Goal: Information Seeking & Learning: Find specific fact

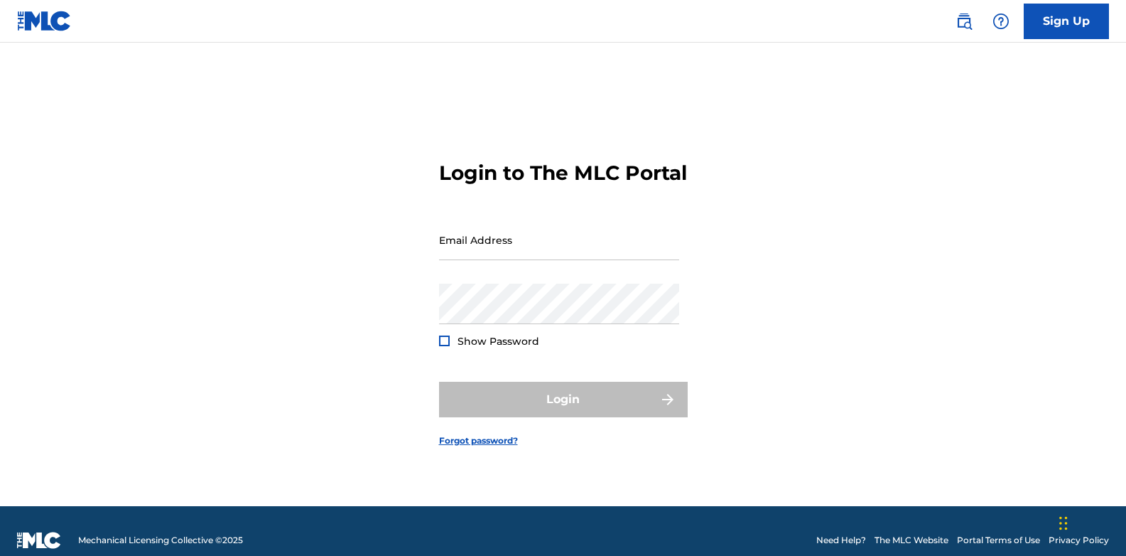
type input "[EMAIL_ADDRESS][DOMAIN_NAME]"
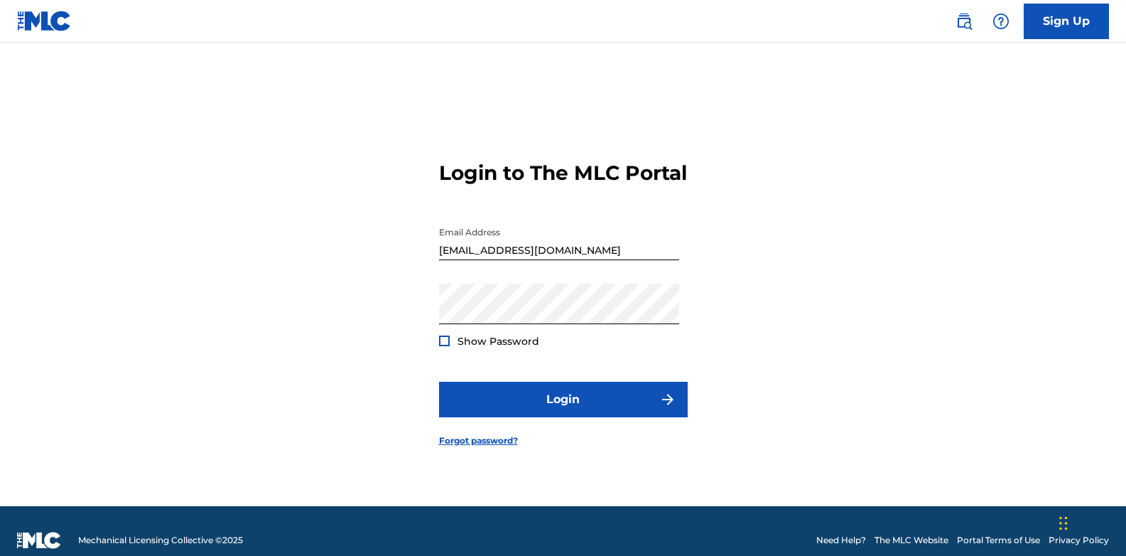
click at [444, 346] on div at bounding box center [444, 340] width 11 height 11
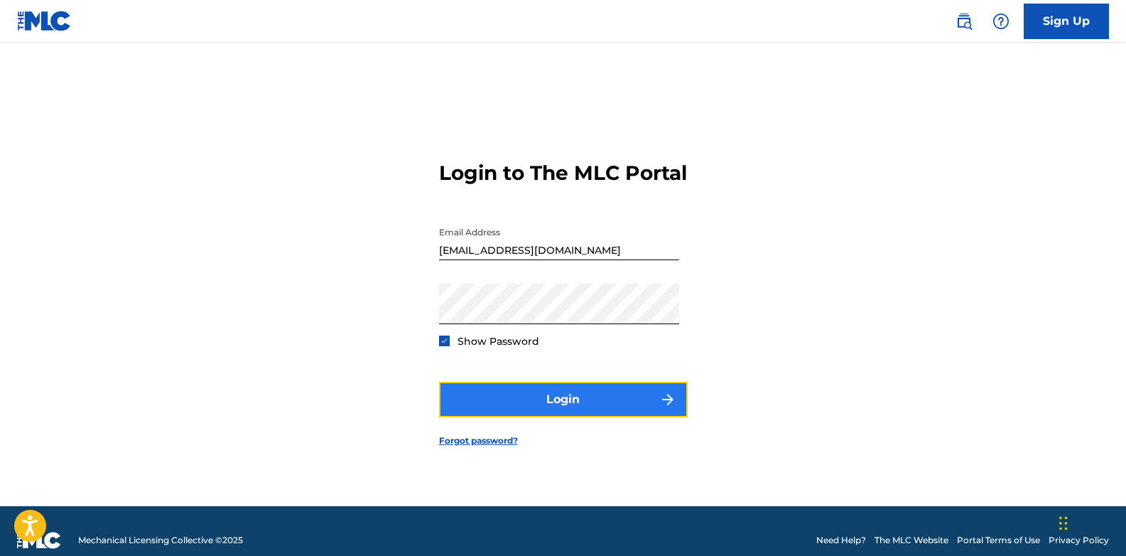
click at [587, 417] on button "Login" at bounding box center [563, 400] width 249 height 36
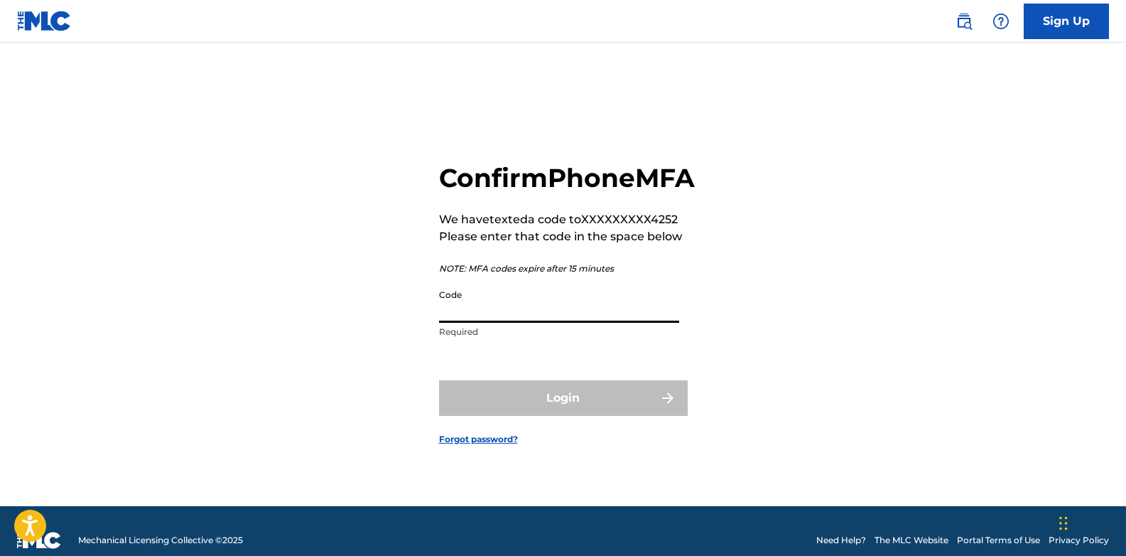
click at [512, 323] on input "Code" at bounding box center [559, 302] width 240 height 41
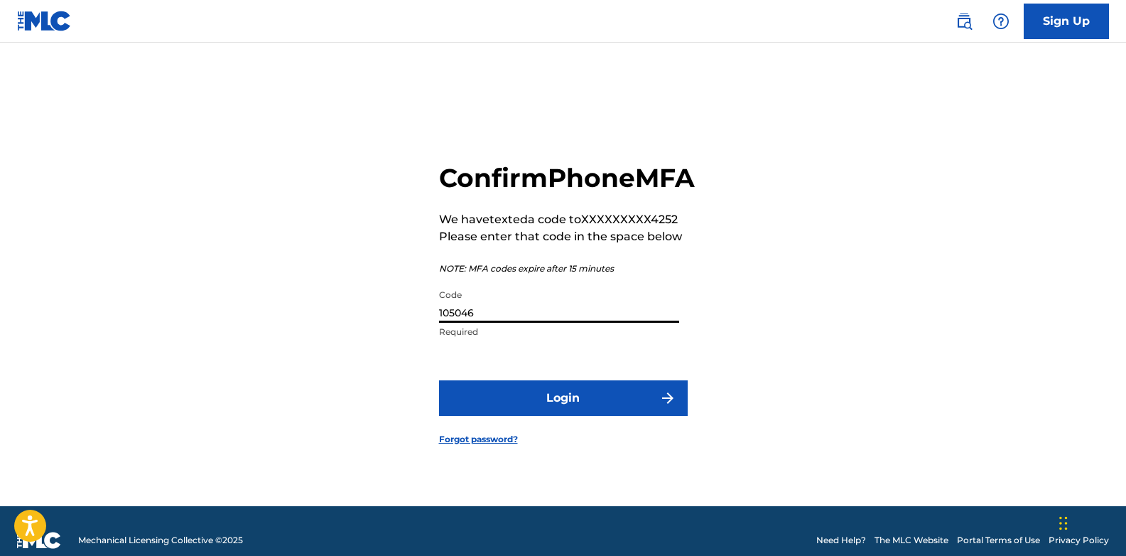
type input "105046"
click at [439, 380] on button "Login" at bounding box center [563, 398] width 249 height 36
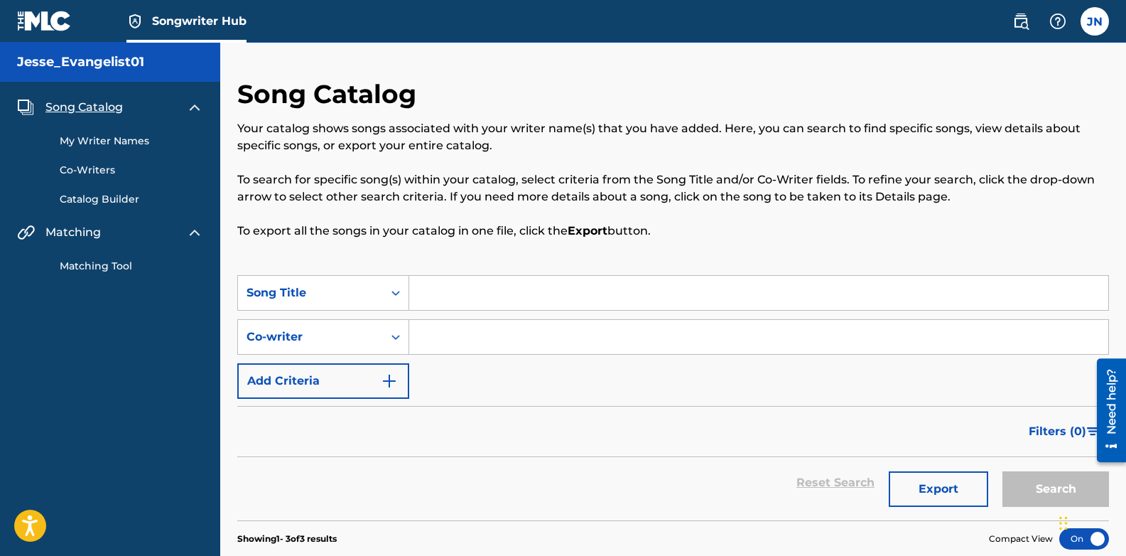
click at [470, 301] on input "Search Form" at bounding box center [758, 293] width 699 height 34
paste input "7316480889534"
type input "7"
click at [550, 298] on input "Search Form" at bounding box center [758, 293] width 699 height 34
paste input "CONFESSION I [Remix LEUFA]"
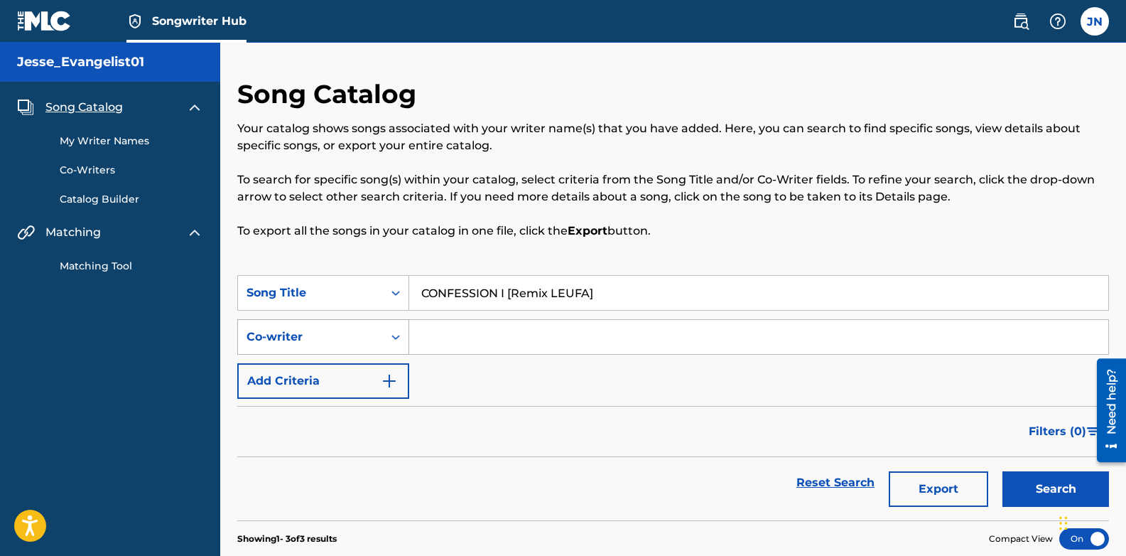
type input "CONFESSION I [Remix LEUFA]"
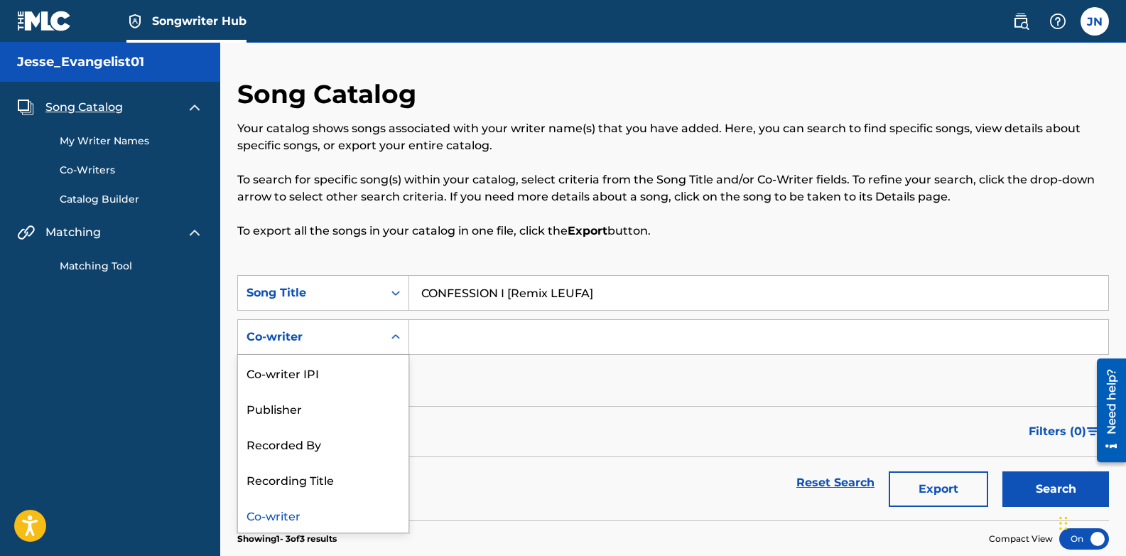
click at [399, 335] on icon "Search Form" at bounding box center [396, 337] width 14 height 14
click at [323, 453] on div "Recorded By" at bounding box center [323, 444] width 171 height 36
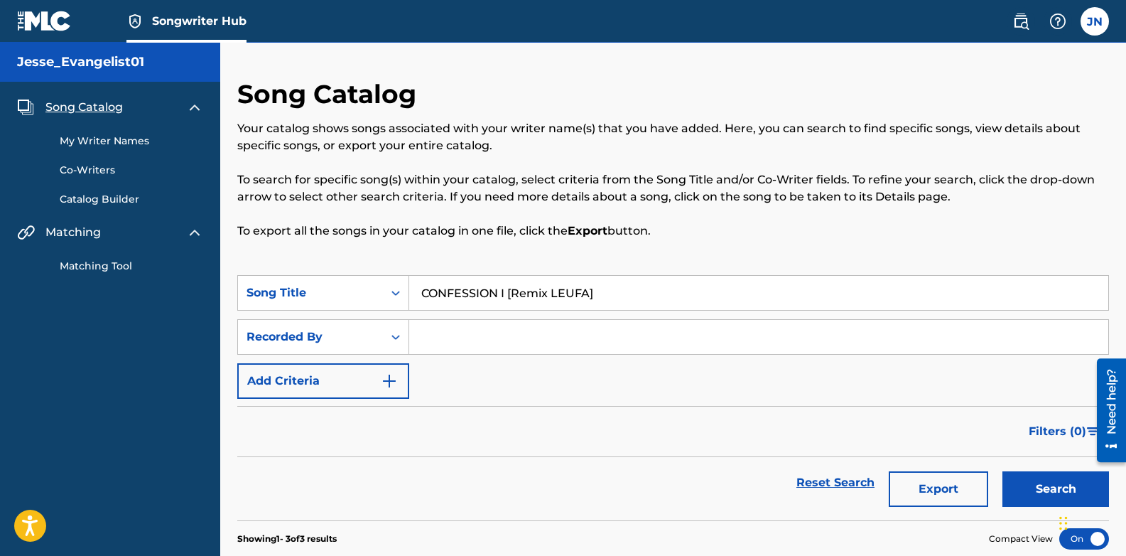
click at [438, 339] on input "Search Form" at bounding box center [758, 337] width 699 height 34
type input "Jesse_Evangelist01"
click at [1044, 491] on button "Search" at bounding box center [1056, 489] width 107 height 36
click at [195, 107] on img at bounding box center [194, 107] width 17 height 17
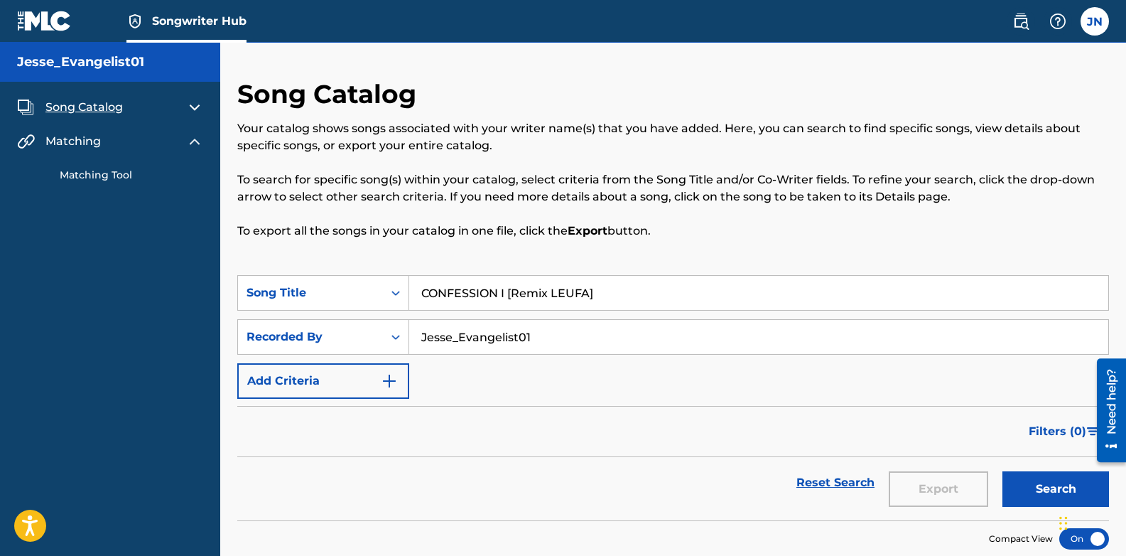
drag, startPoint x: 610, startPoint y: 296, endPoint x: 422, endPoint y: 294, distance: 188.4
click at [422, 294] on input "CONFESSION I [Remix LEUFA]" at bounding box center [758, 293] width 699 height 34
click at [112, 177] on link "Matching Tool" at bounding box center [132, 175] width 144 height 15
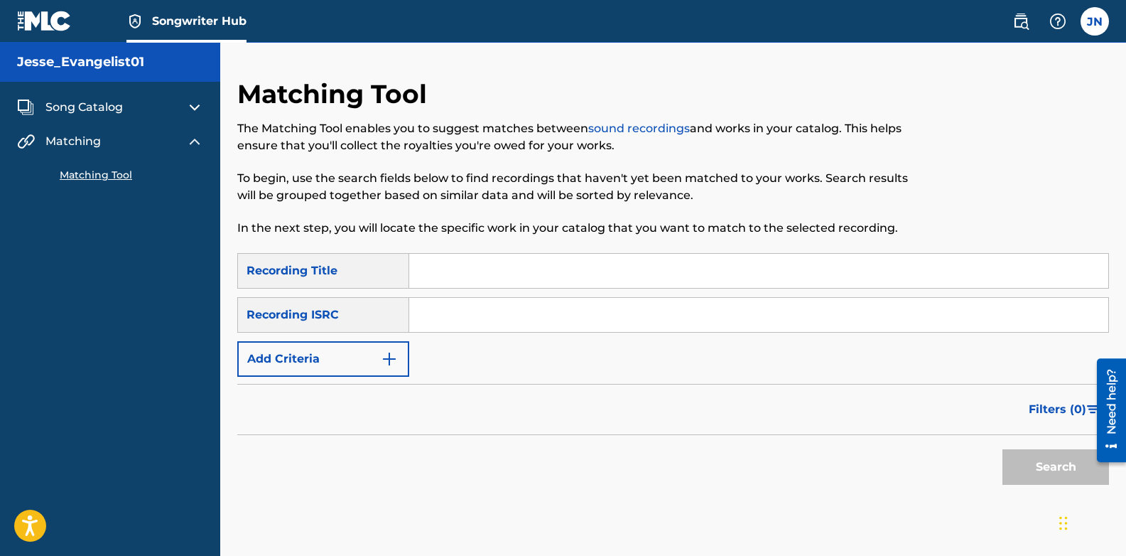
click at [429, 268] on input "Search Form" at bounding box center [758, 271] width 699 height 34
paste input "CONFESSION I [Remix LEUFA]"
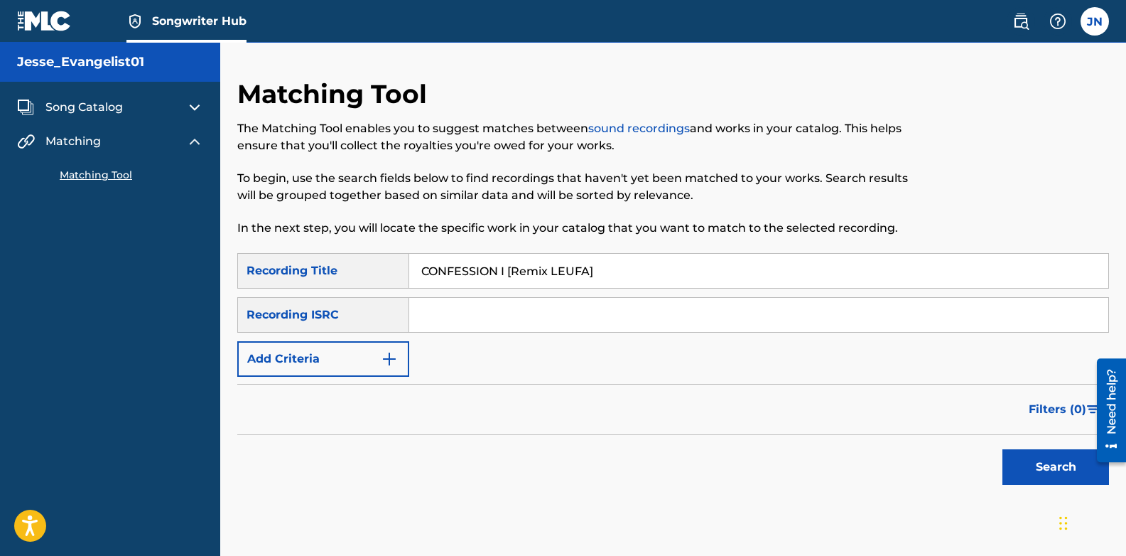
type input "CONFESSION I [Remix LEUFA]"
click at [453, 312] on input "Search Form" at bounding box center [758, 315] width 699 height 34
paste input "QZWDW2559483"
type input "QZWDW2559483"
click at [1016, 470] on button "Search" at bounding box center [1056, 467] width 107 height 36
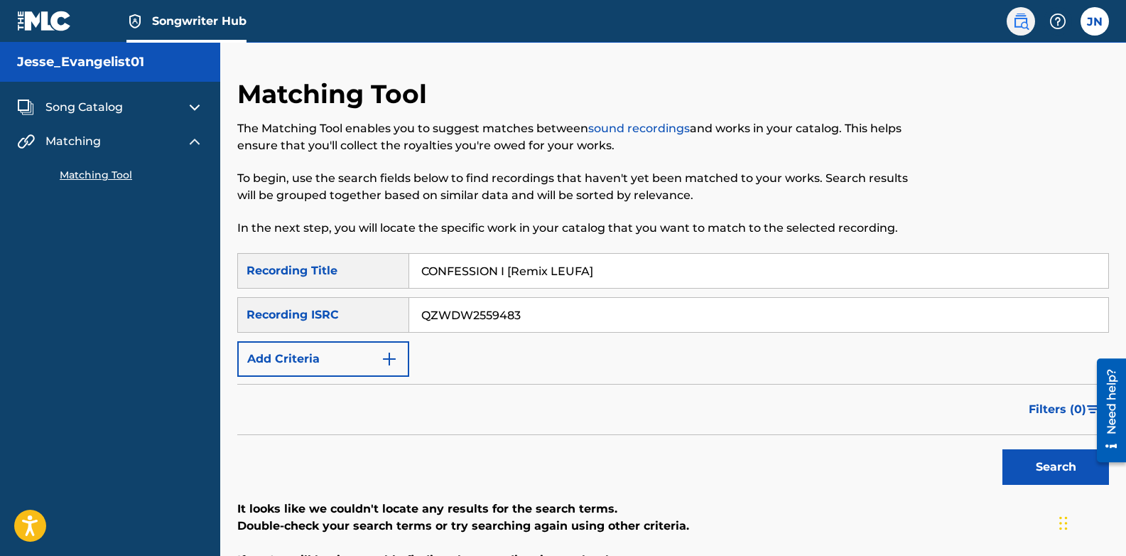
click at [1028, 26] on img at bounding box center [1021, 21] width 17 height 17
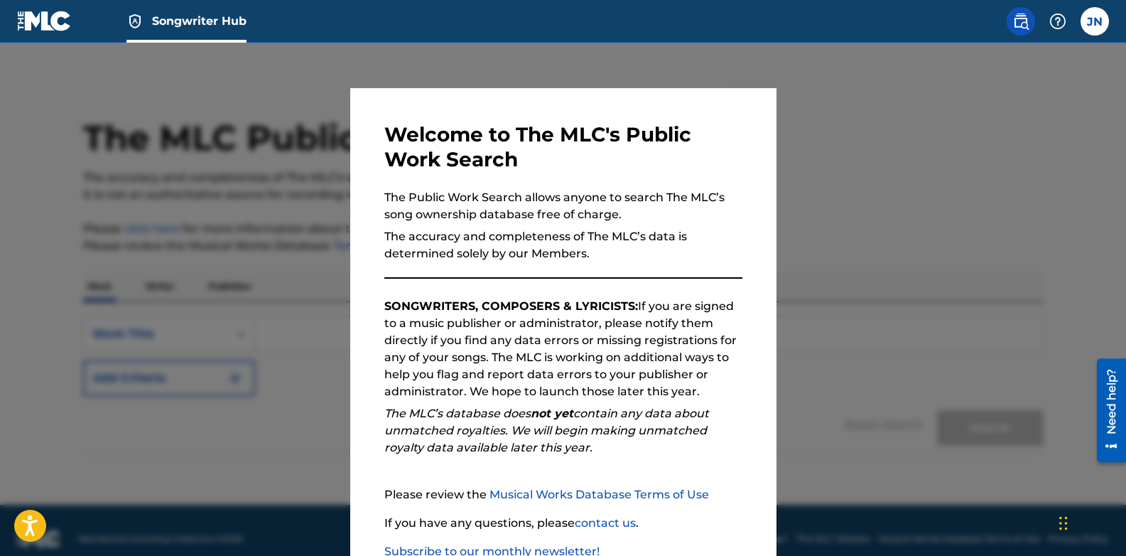
scroll to position [17, 0]
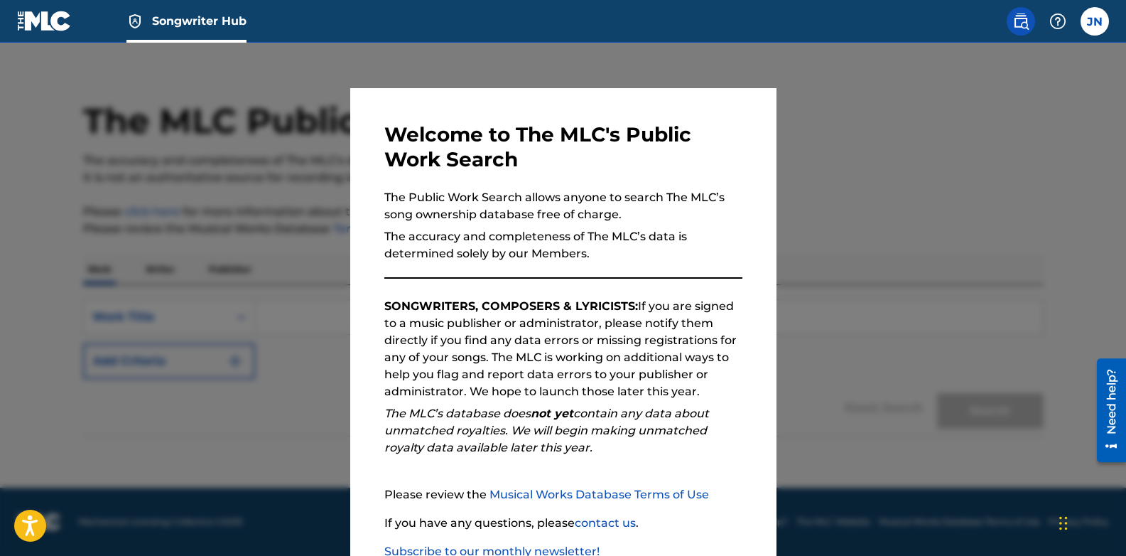
click at [538, 495] on link "Musical Works Database Terms of Use" at bounding box center [600, 495] width 220 height 14
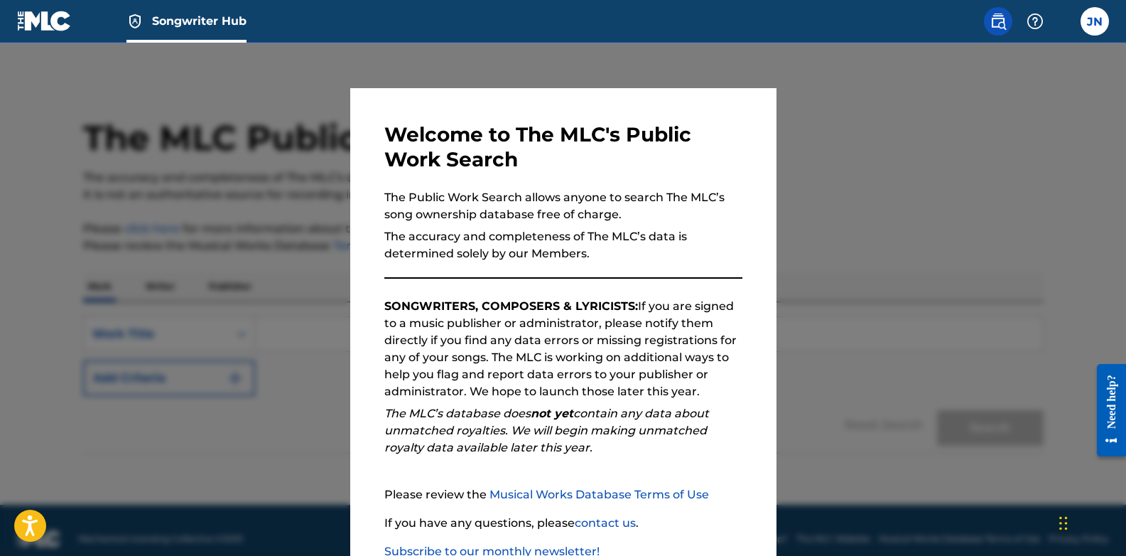
click at [283, 364] on div at bounding box center [563, 321] width 1126 height 556
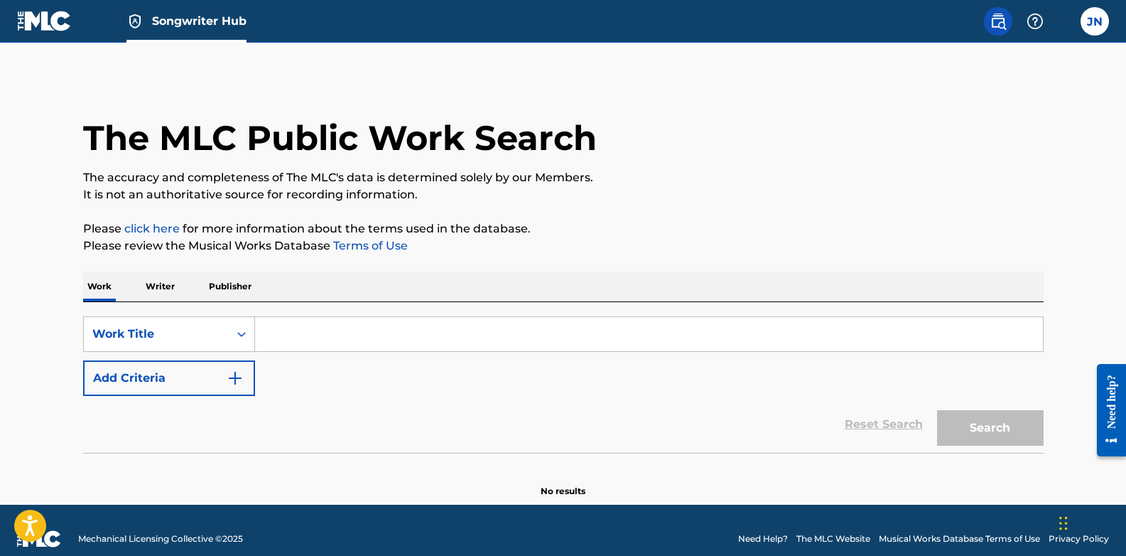
click at [284, 344] on input "Search Form" at bounding box center [649, 334] width 788 height 34
paste input "QZWDW2559483"
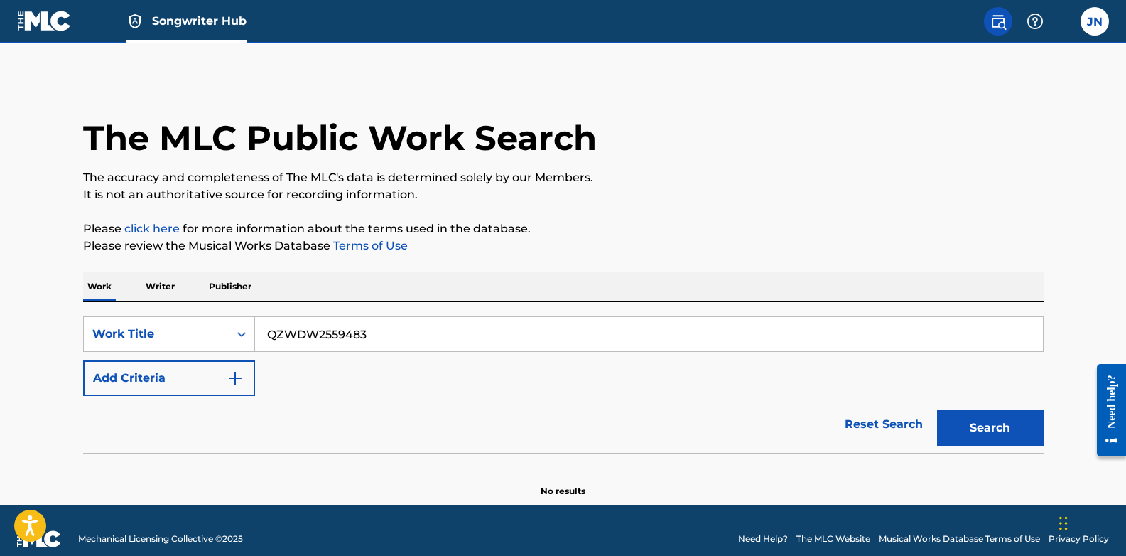
click at [377, 330] on input "QZWDW2559483" at bounding box center [649, 334] width 788 height 34
type input "Q"
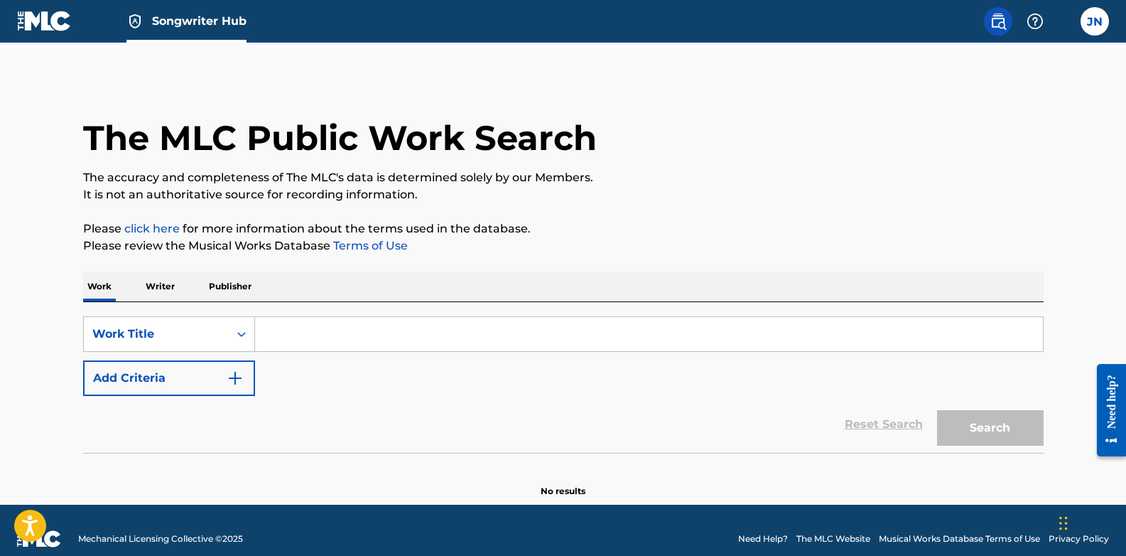
click at [314, 335] on input "Search Form" at bounding box center [649, 334] width 788 height 34
paste input "CONFESSION I [Remix LEUFA]"
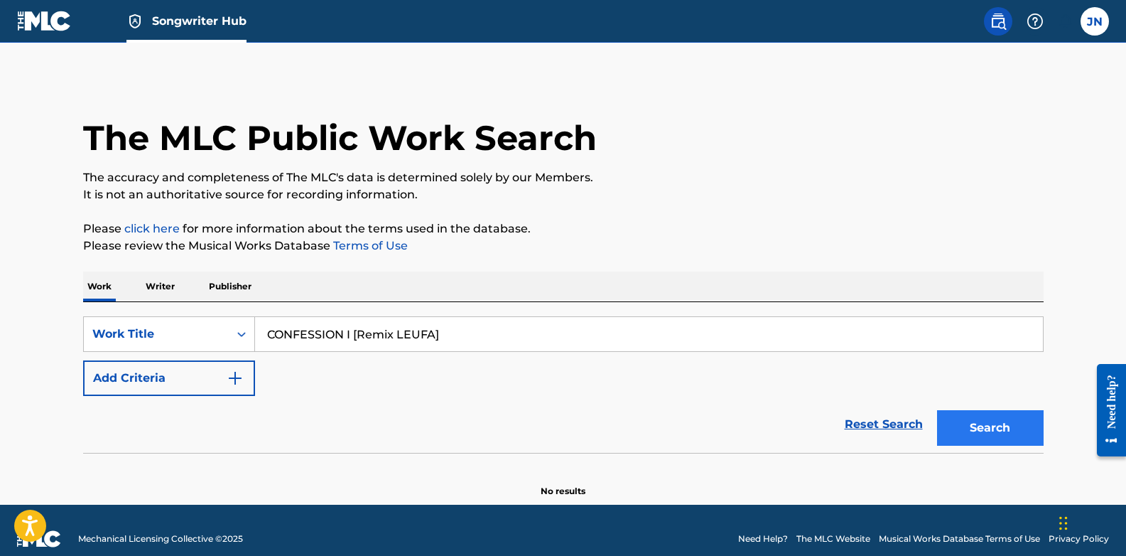
type input "CONFESSION I [Remix LEUFA]"
click at [958, 429] on button "Search" at bounding box center [990, 428] width 107 height 36
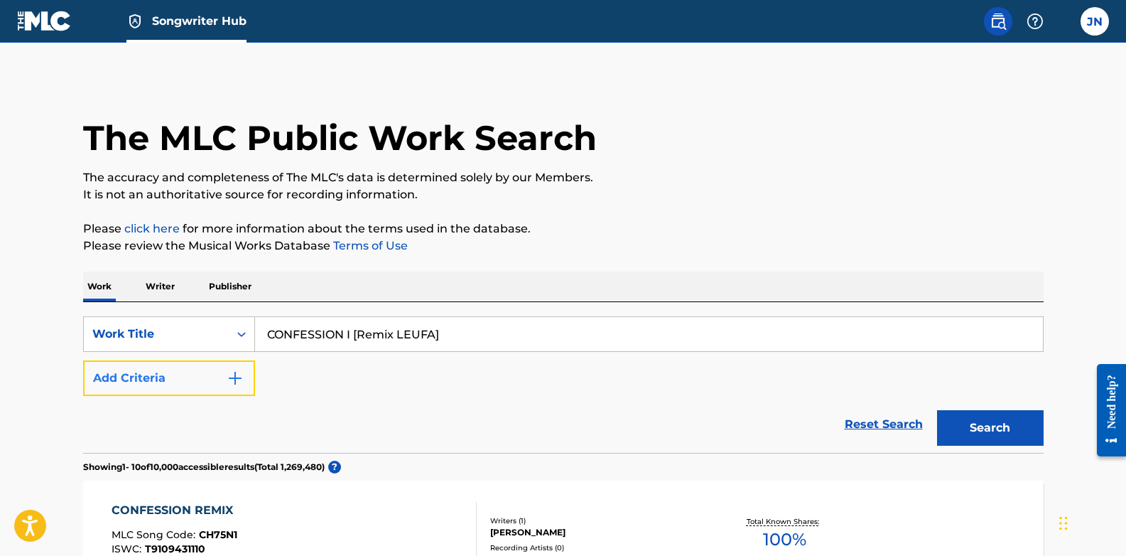
click at [237, 376] on img "Search Form" at bounding box center [235, 378] width 17 height 17
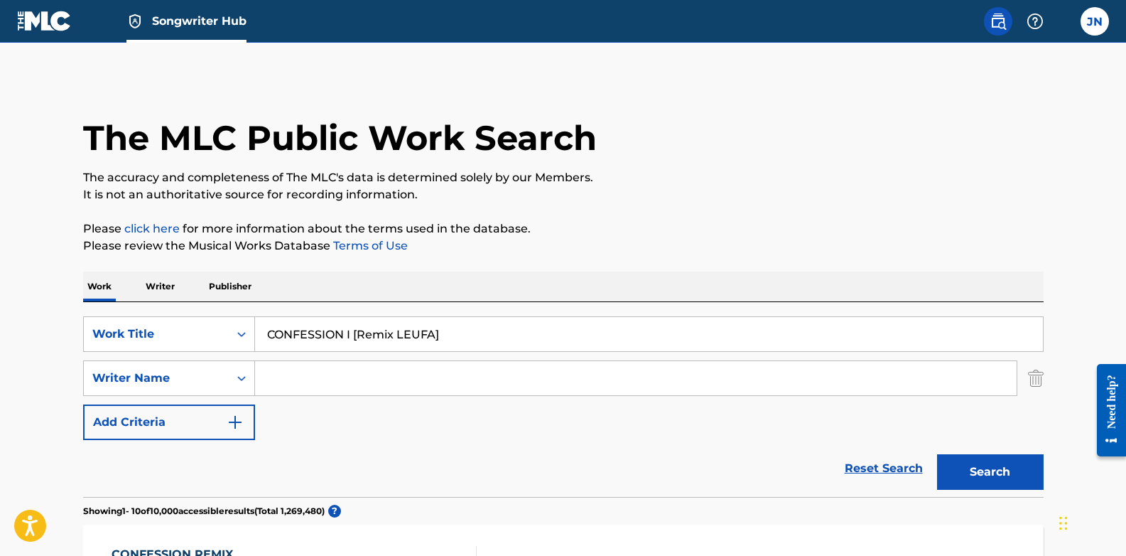
click at [296, 390] on input "Search Form" at bounding box center [636, 378] width 762 height 34
type input "Jesse_Evangelist01"
click at [986, 474] on button "Search" at bounding box center [990, 472] width 107 height 36
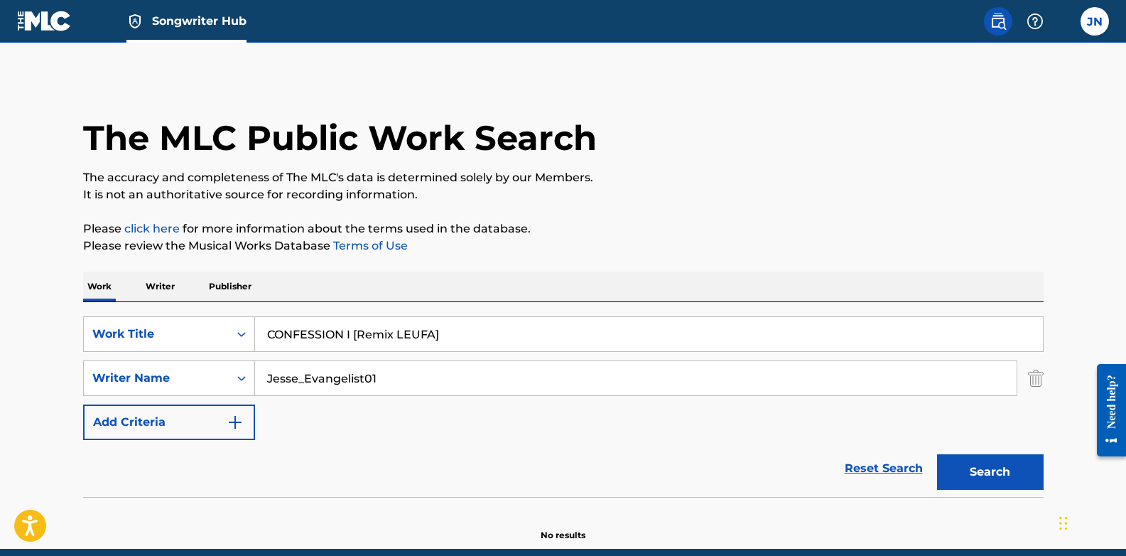
scroll to position [61, 0]
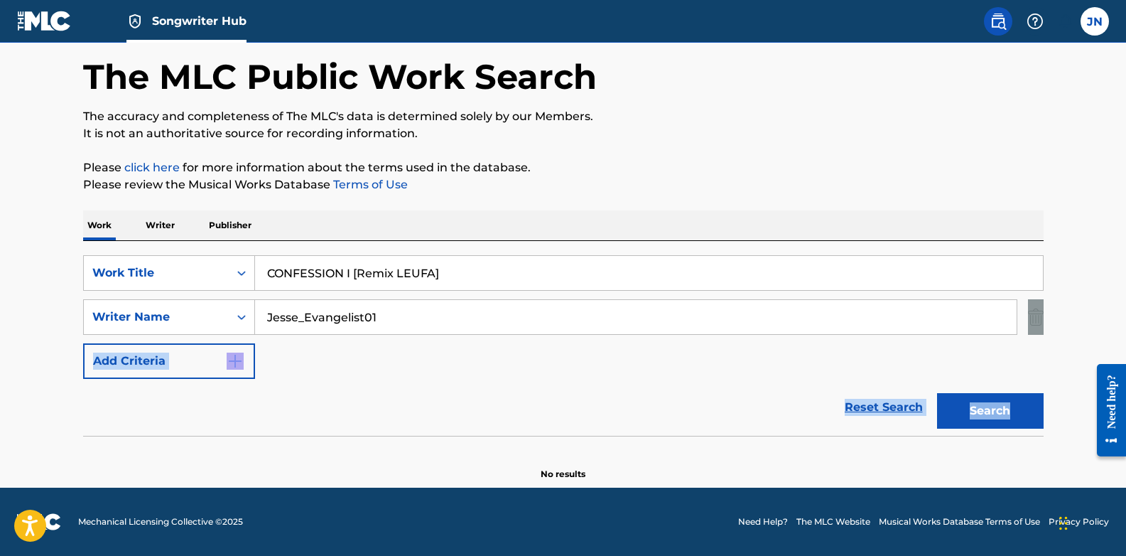
drag, startPoint x: 1126, startPoint y: 330, endPoint x: 1134, endPoint y: 399, distance: 68.7
click at [1126, 399] on html "Accessibility Screen-Reader Guide, Feedback, and Issue Reporting | New window 0…" at bounding box center [563, 217] width 1126 height 556
click at [991, 361] on div "SearchWithCriteria8cef075e-432d-4e08-9c5f-2face3ec316e Work Title CONFESSION I …" at bounding box center [563, 317] width 961 height 124
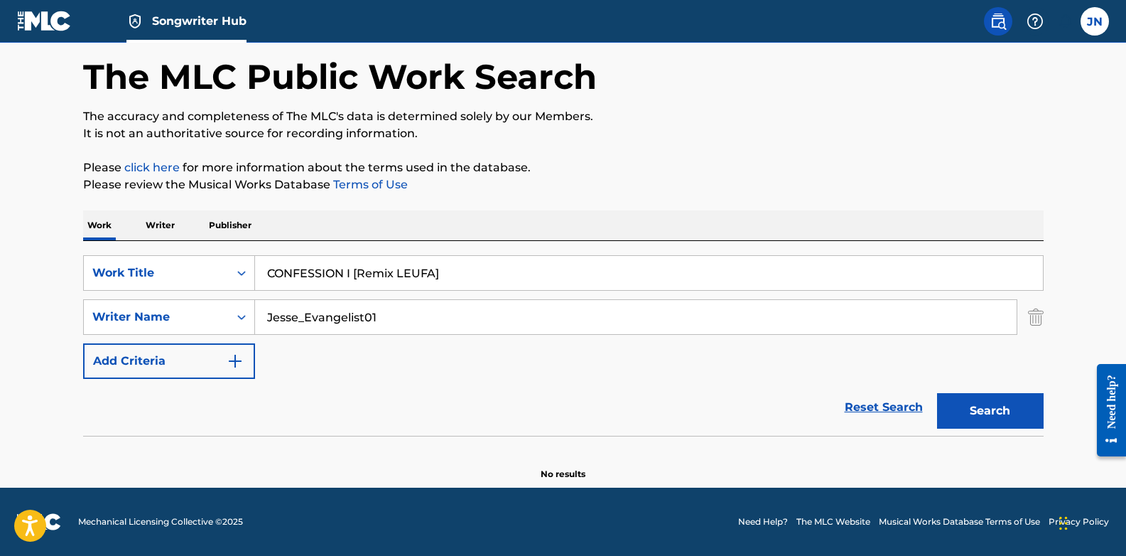
click at [162, 237] on p "Writer" at bounding box center [160, 225] width 38 height 30
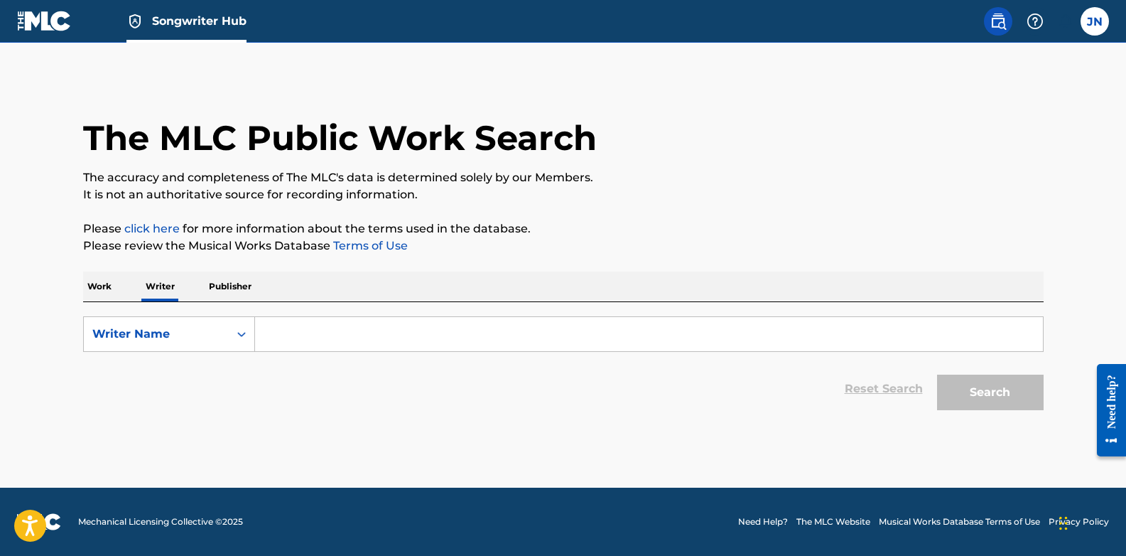
click at [318, 328] on input "Search Form" at bounding box center [649, 334] width 788 height 34
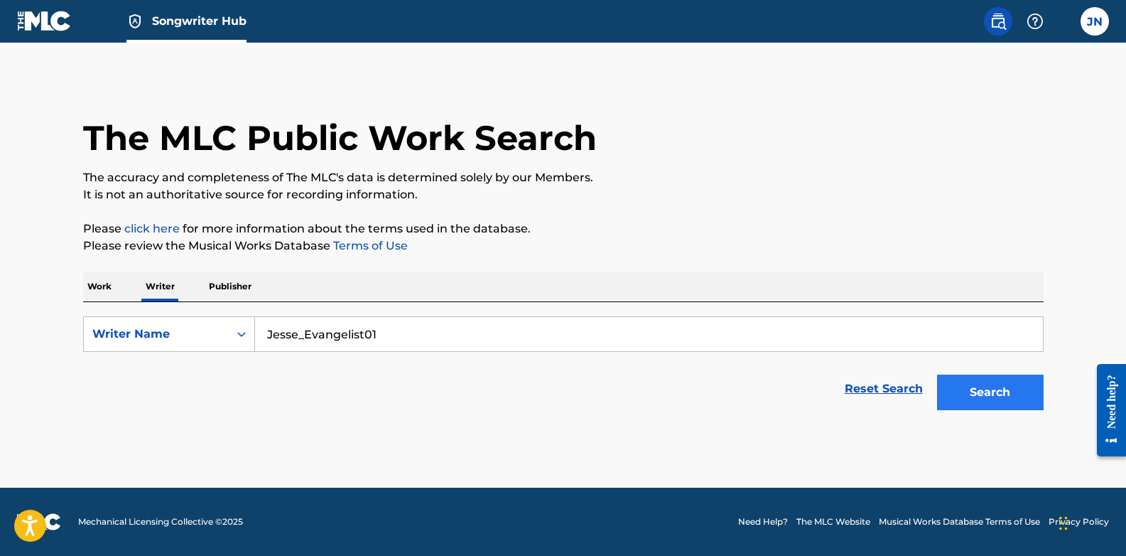
type input "Jesse_Evangelist01"
click at [960, 385] on button "Search" at bounding box center [990, 393] width 107 height 36
click at [243, 300] on p "Publisher" at bounding box center [230, 286] width 51 height 30
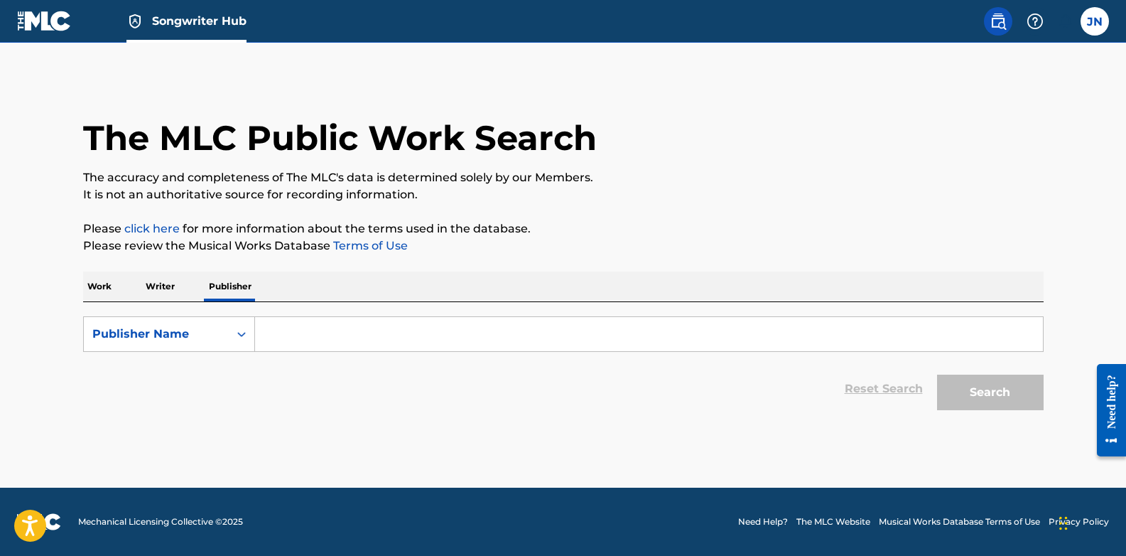
click at [95, 284] on p "Work" at bounding box center [99, 286] width 33 height 30
